Goal: Task Accomplishment & Management: Complete application form

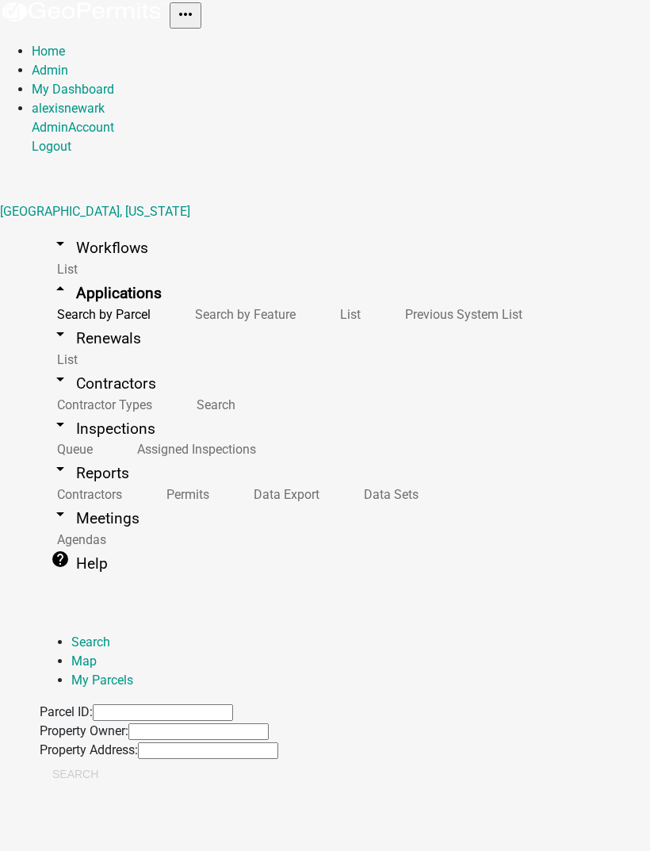
click at [114, 82] on link "My Dashboard" at bounding box center [73, 89] width 82 height 15
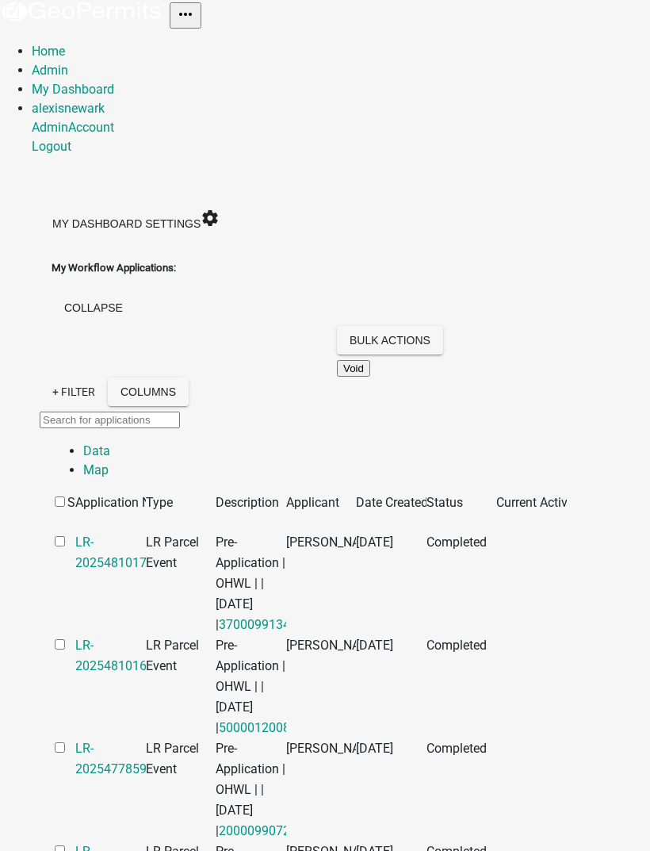
click at [114, 82] on link "My Dashboard" at bounding box center [73, 89] width 82 height 15
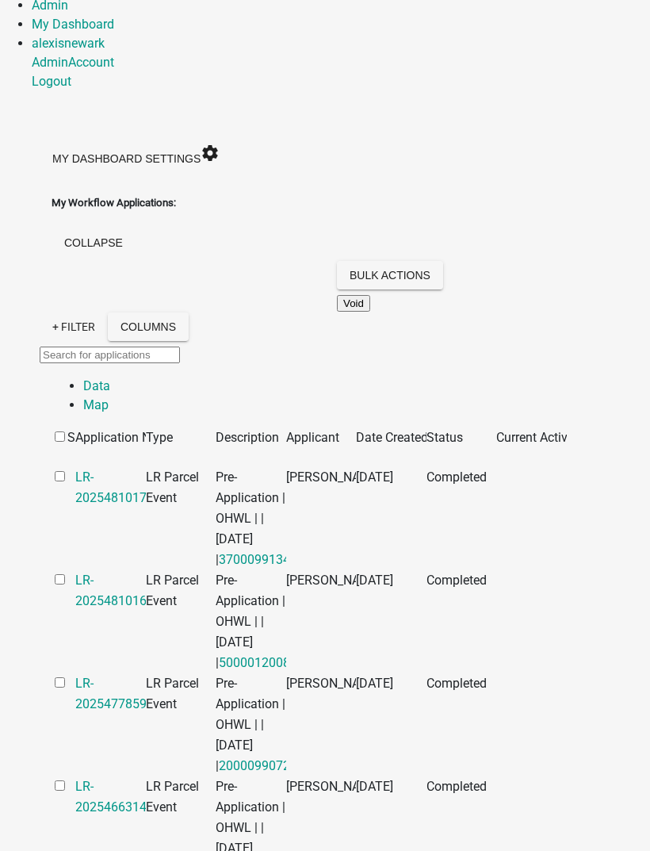
scroll to position [64, 0]
click at [136, 229] on button "collapse" at bounding box center [94, 243] width 84 height 29
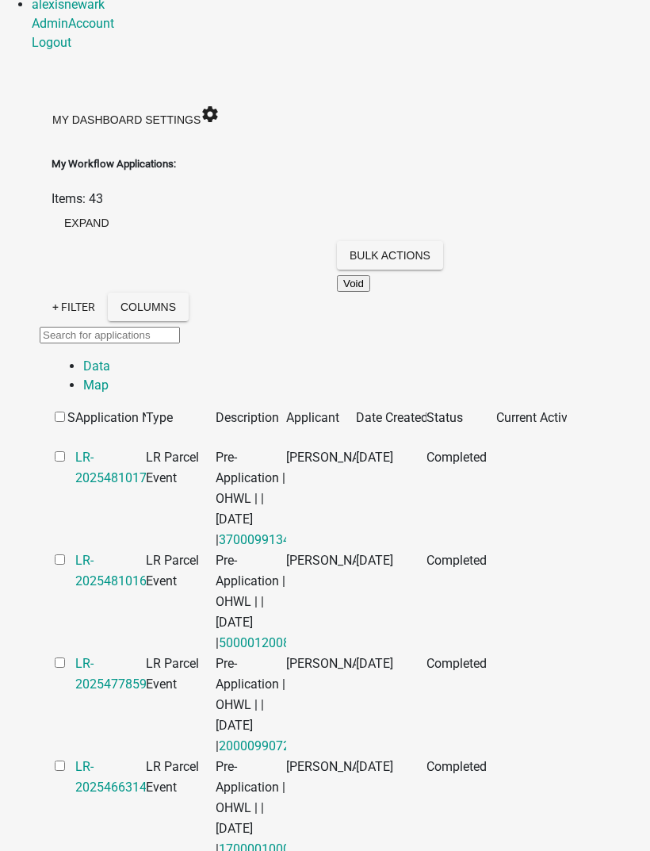
scroll to position [102, 0]
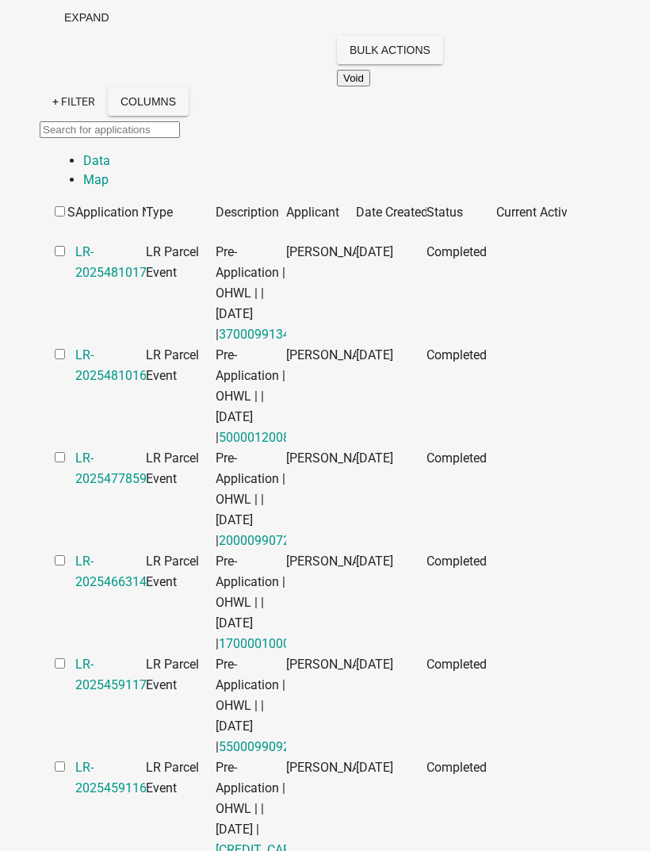
scroll to position [309, 0]
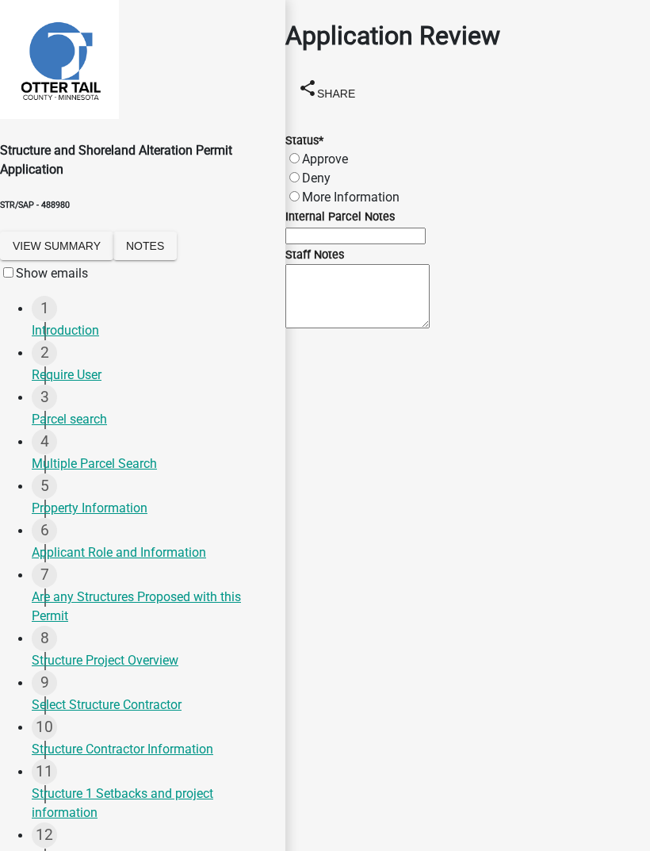
scroll to position [209, 0]
click at [175, 651] on div "Structure Project Overview" at bounding box center [152, 660] width 241 height 19
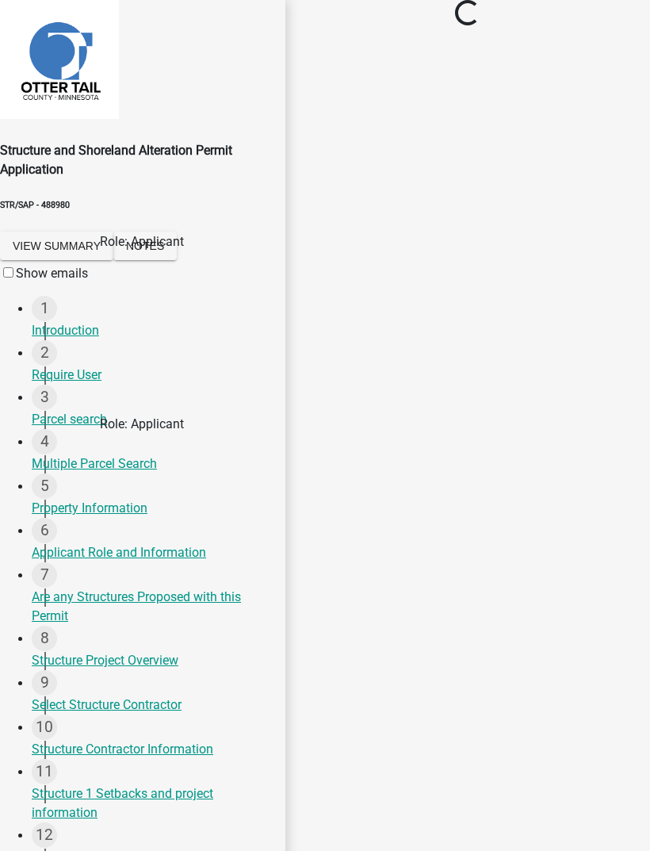
click at [136, 429] on link "4 Multiple Parcel Search" at bounding box center [159, 451] width 254 height 44
click at [147, 499] on div "Property Information" at bounding box center [152, 508] width 241 height 19
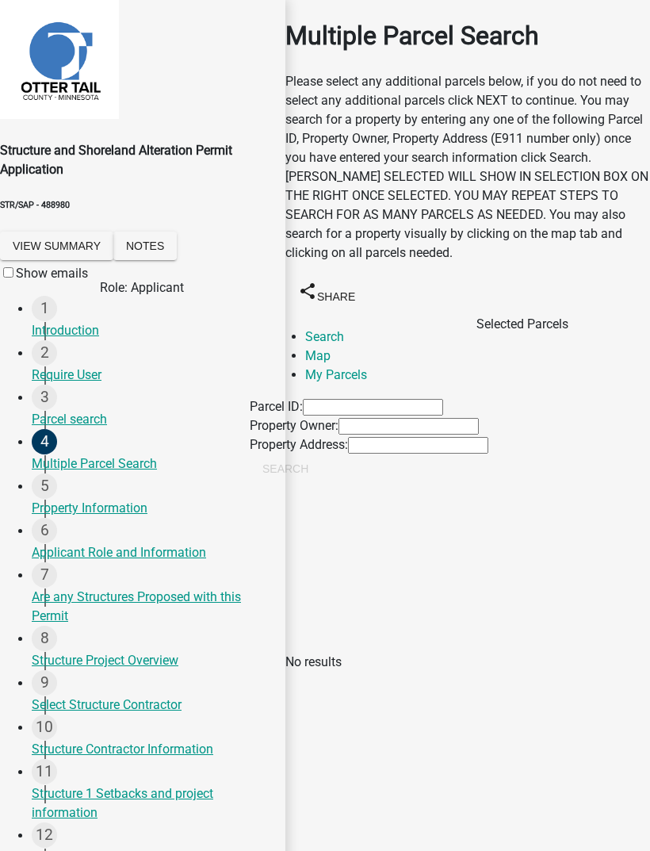
click at [167, 473] on div "5 Property Information" at bounding box center [152, 495] width 241 height 44
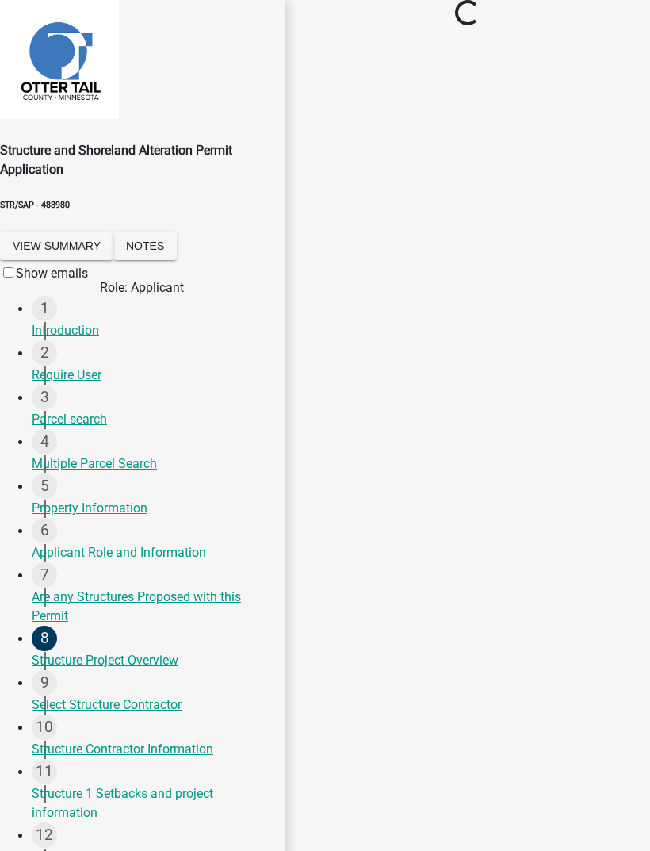
select select "95436ceb-07a9-4f5f-8010-8f3985597fe7"
select select "536c2d30-81d9-41b4-a753-c6560d717c74"
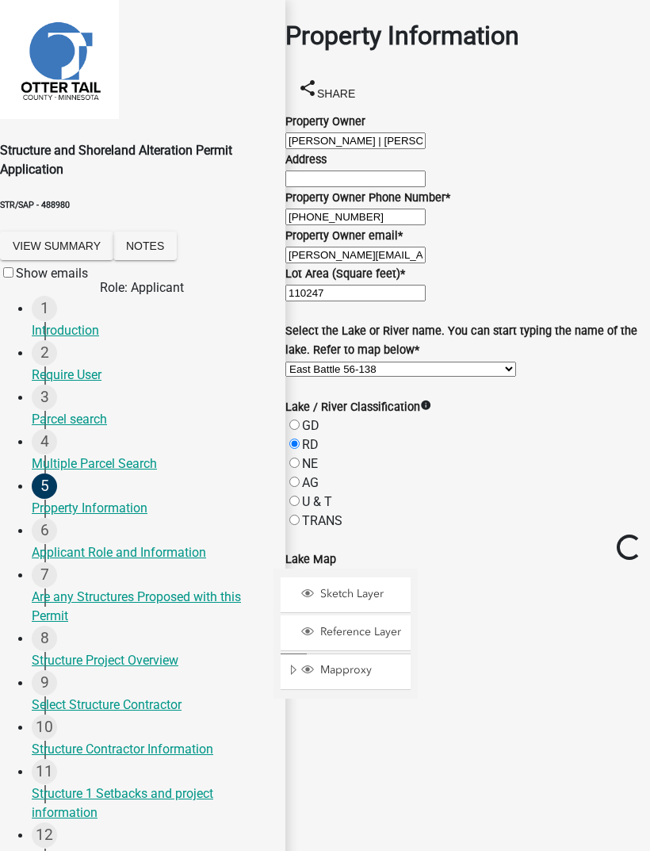
select select "95436ceb-07a9-4f5f-8010-8f3985597fe7"
select select "536c2d30-81d9-41b4-a753-c6560d717c74"
click at [101, 410] on div "Parcel search" at bounding box center [152, 419] width 241 height 19
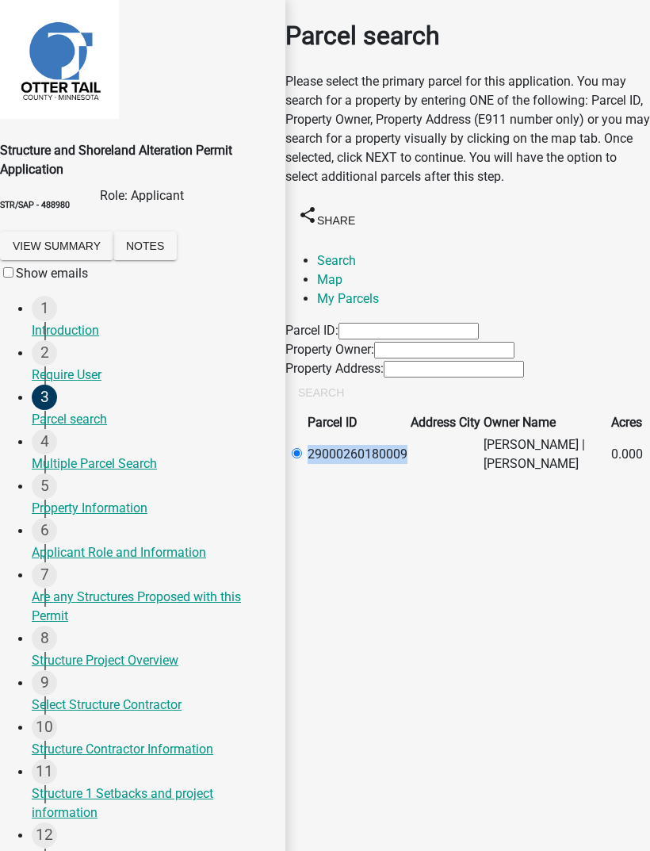
copy td "29000260180009"
